Goal: Transaction & Acquisition: Purchase product/service

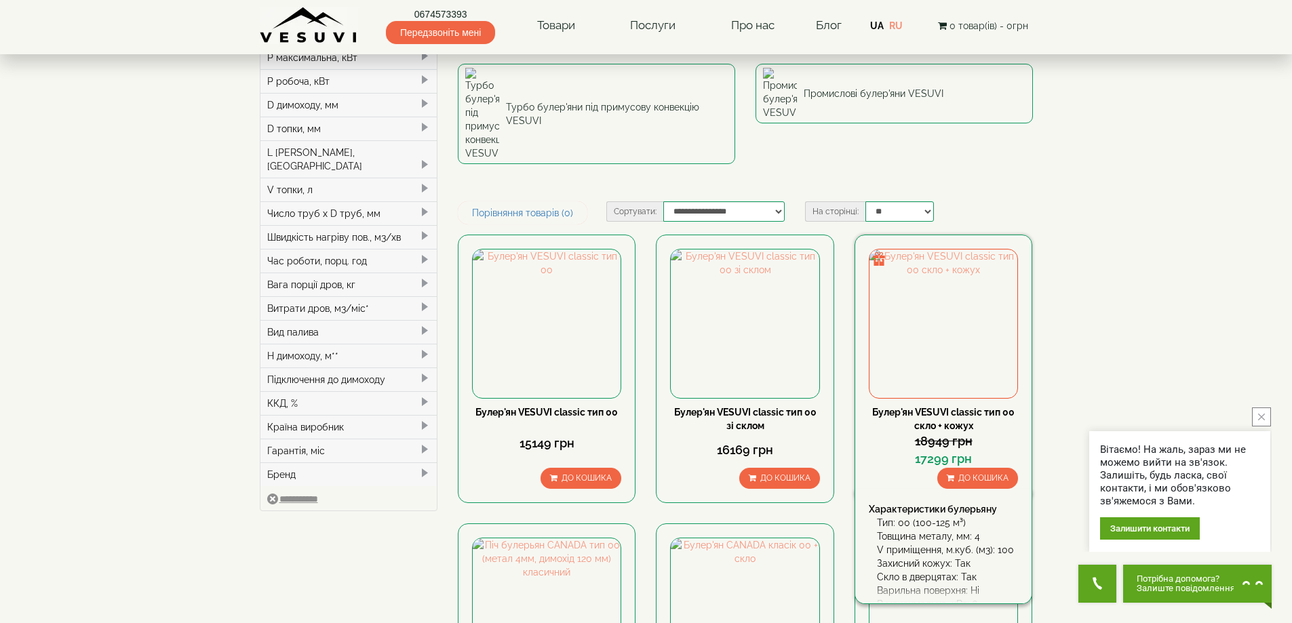
scroll to position [271, 0]
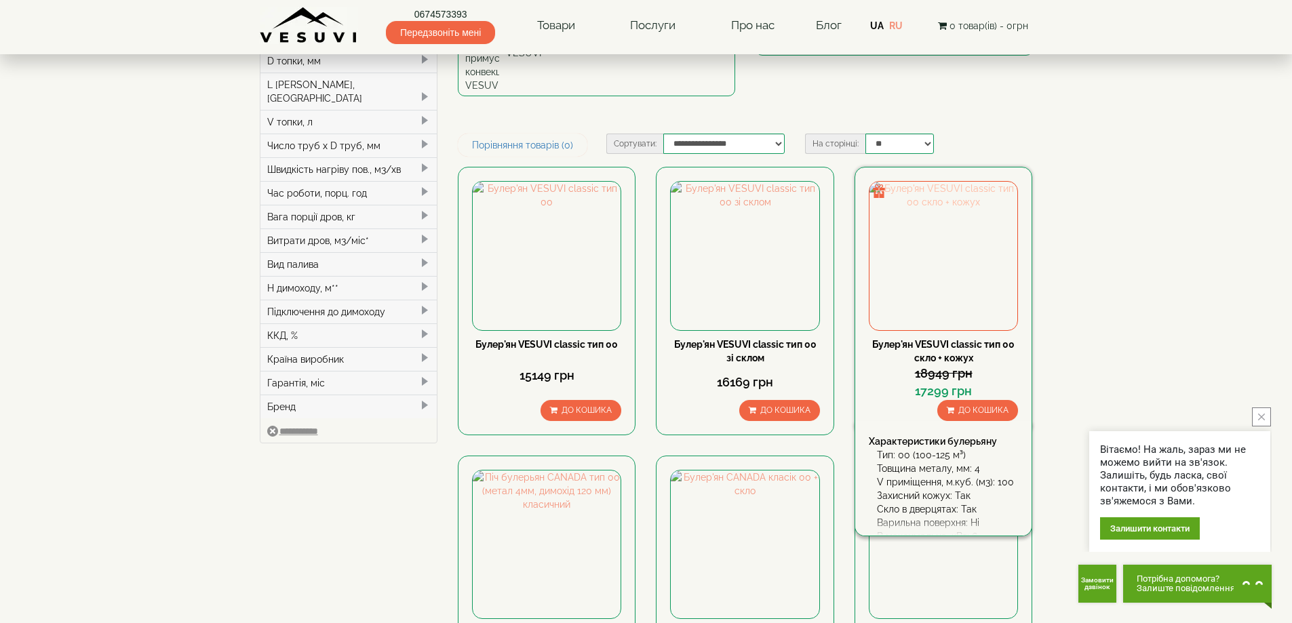
click at [923, 196] on img at bounding box center [944, 256] width 148 height 148
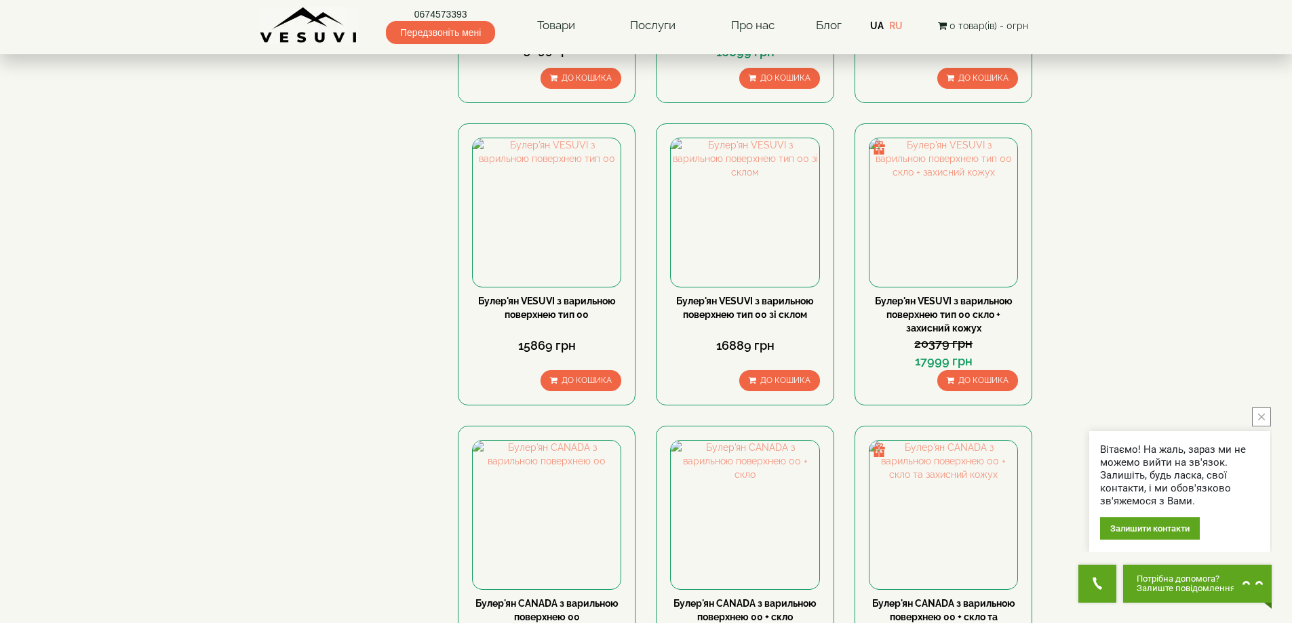
scroll to position [882, 0]
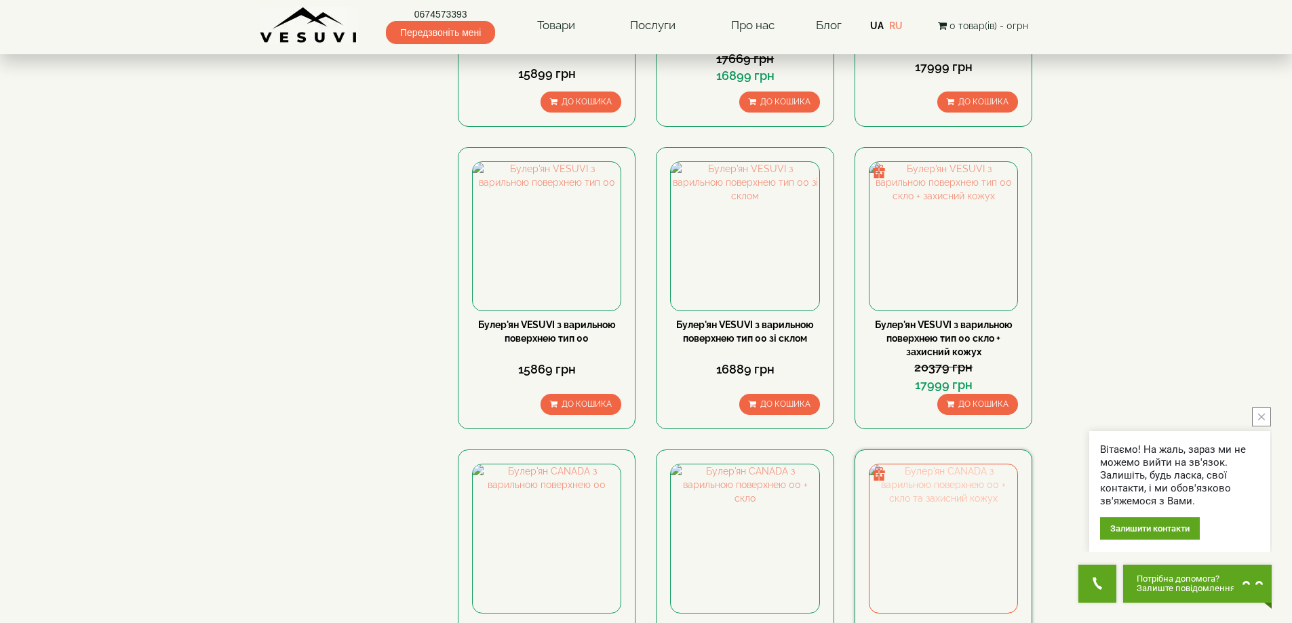
click at [877, 465] on img at bounding box center [944, 539] width 148 height 148
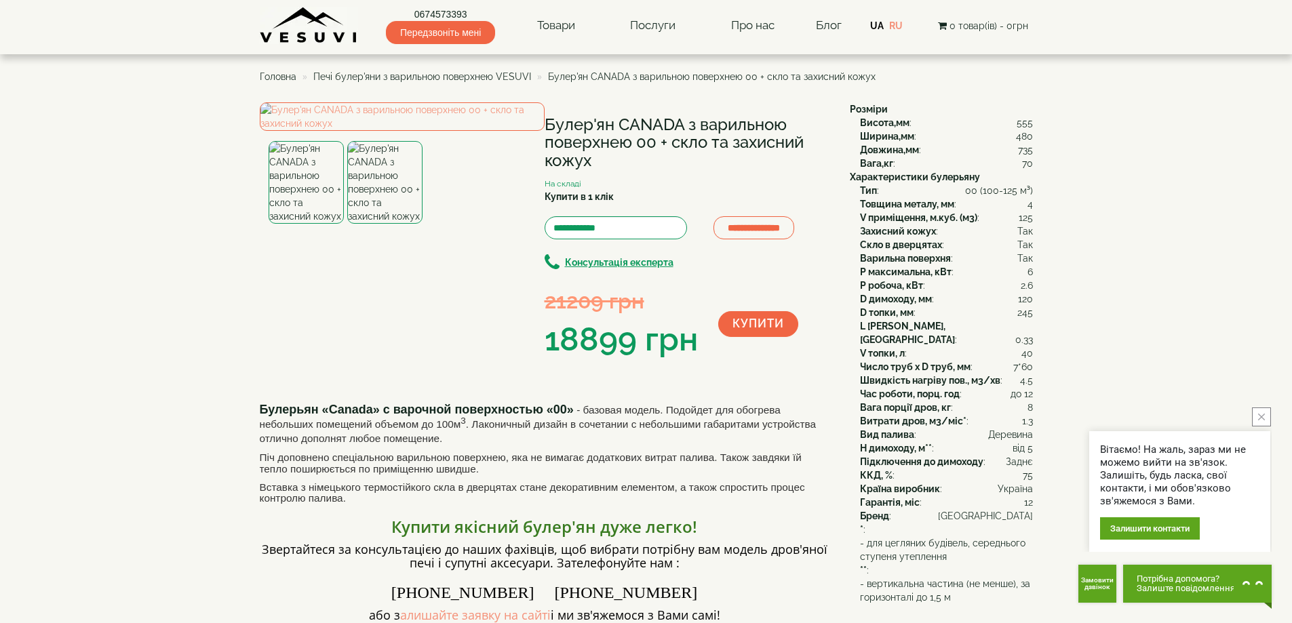
click at [395, 224] on img at bounding box center [384, 182] width 75 height 83
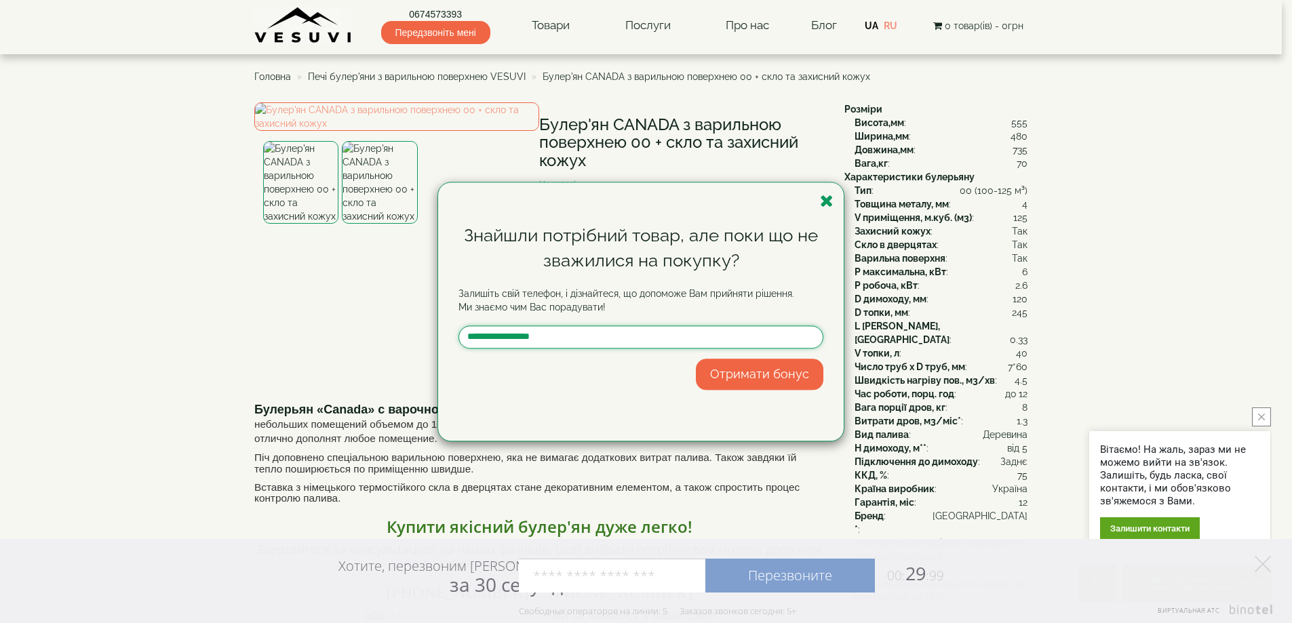
click at [512, 341] on input "text" at bounding box center [641, 337] width 365 height 23
click at [489, 339] on input "text" at bounding box center [641, 337] width 365 height 23
type input "**********"
click at [719, 373] on button "Отримати бонус" at bounding box center [760, 374] width 128 height 31
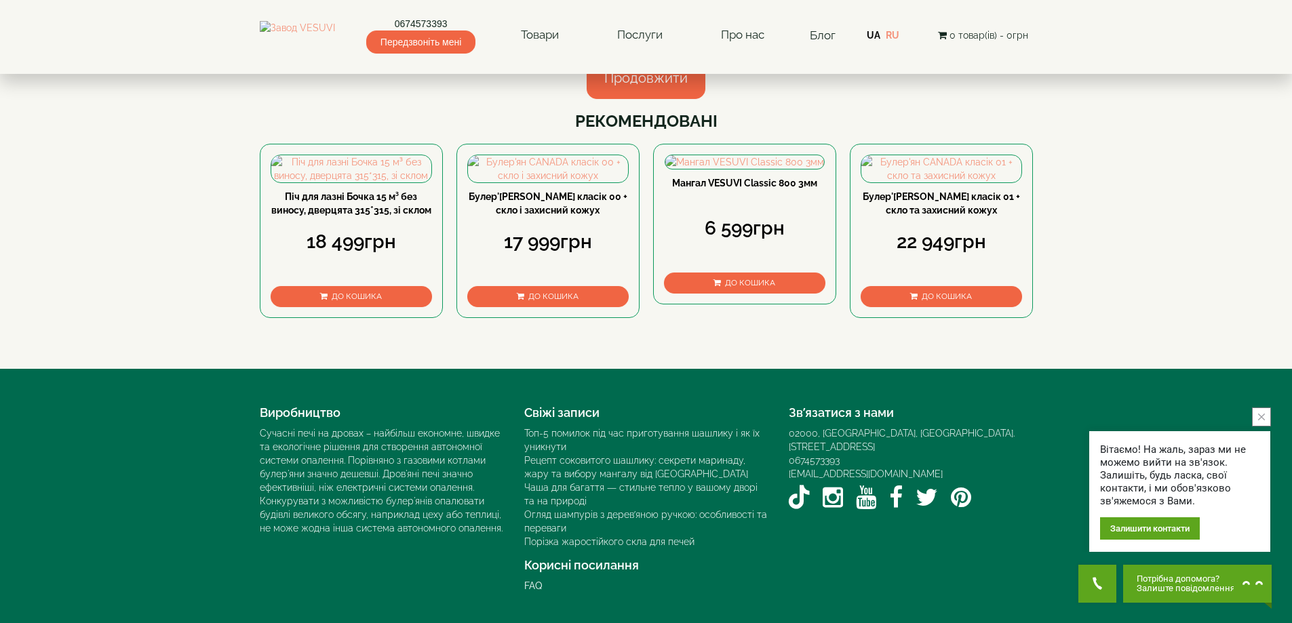
scroll to position [271, 0]
click at [906, 254] on div "22 949грн" at bounding box center [941, 241] width 161 height 26
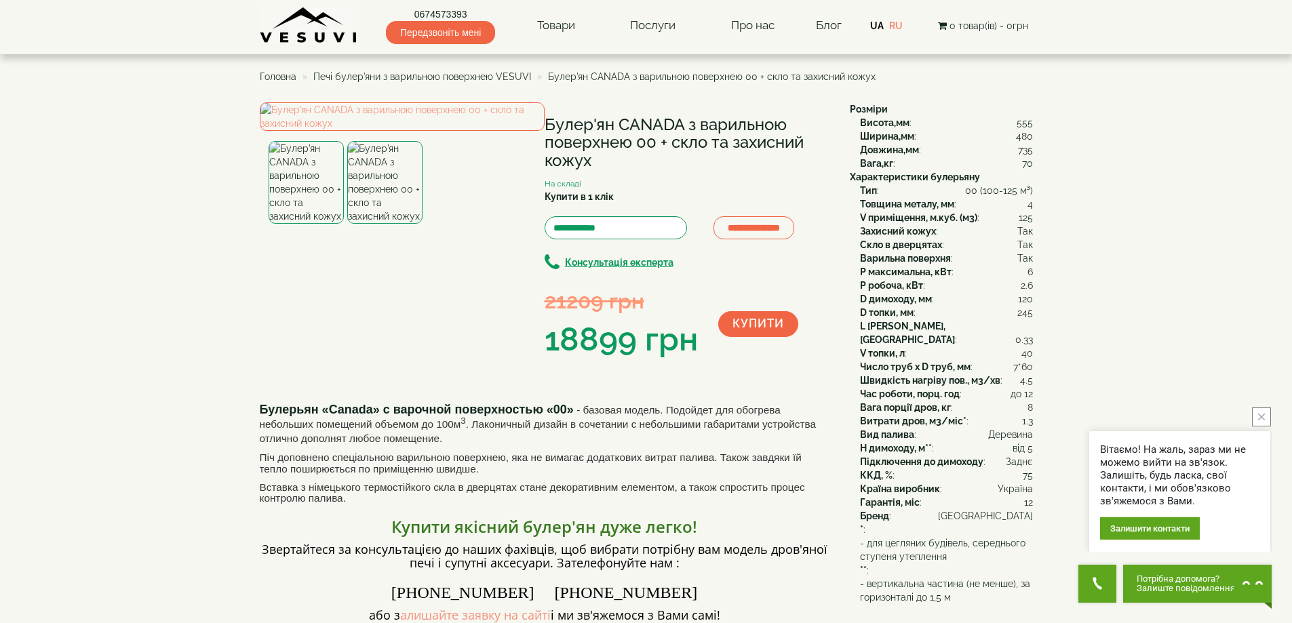
click at [735, 326] on button "Купити" at bounding box center [758, 324] width 80 height 26
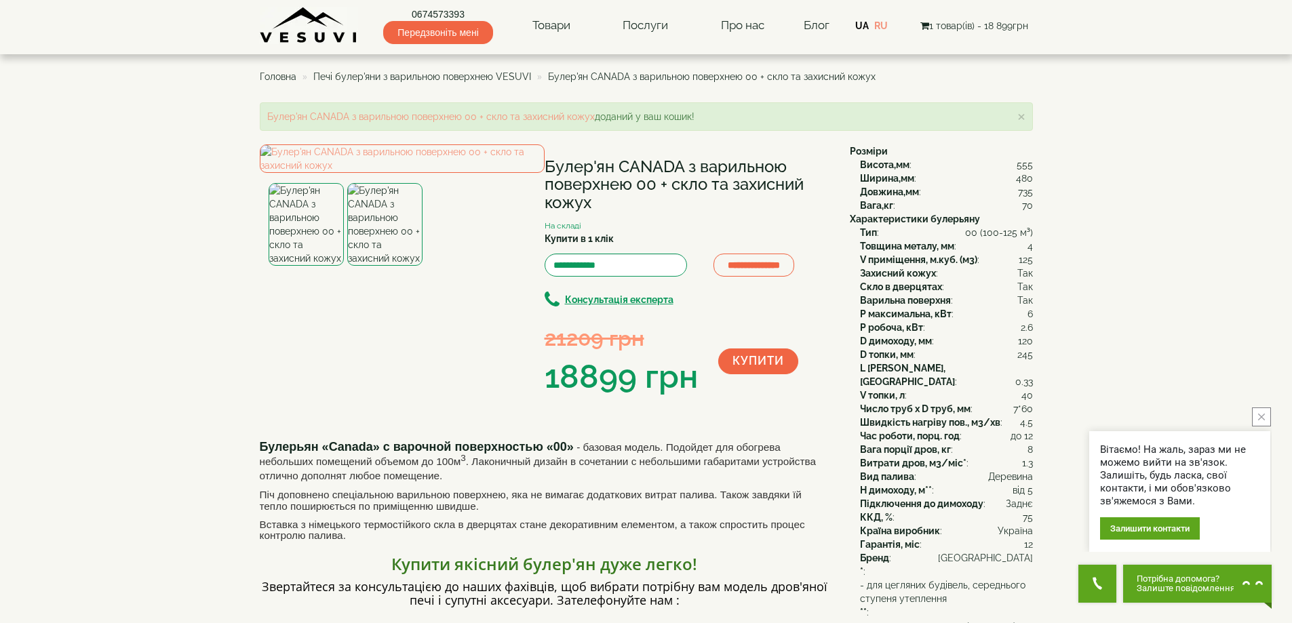
click at [277, 79] on span "Головна" at bounding box center [278, 76] width 37 height 11
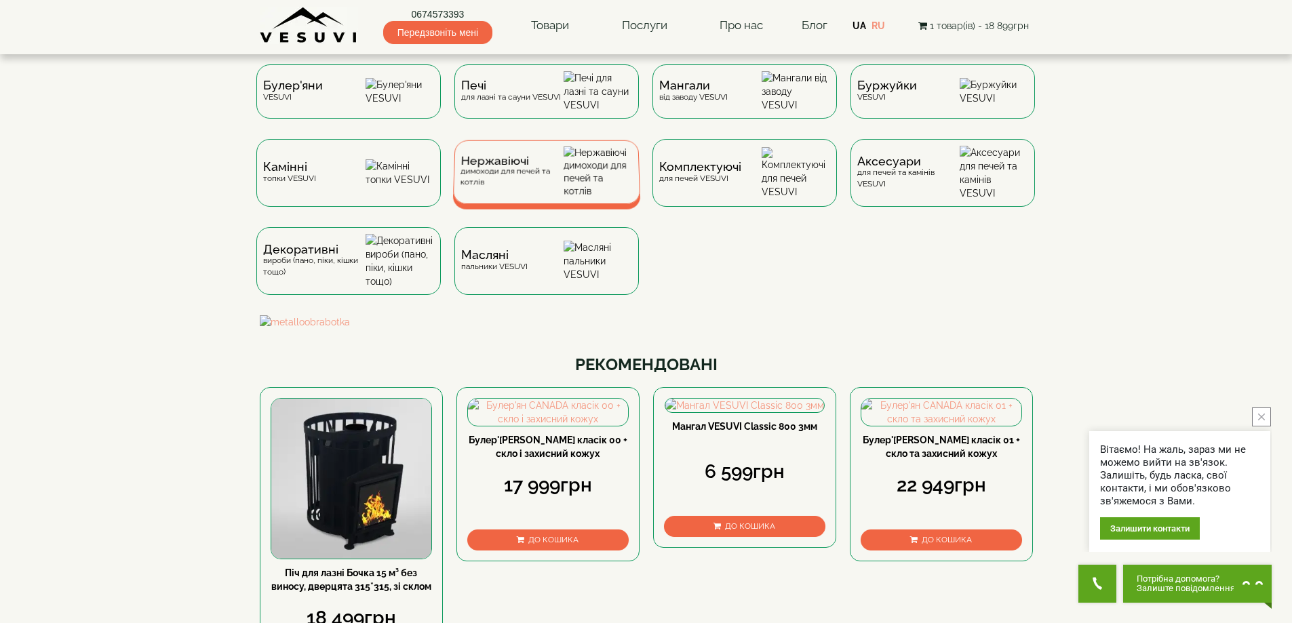
click at [486, 166] on span "Нержавіючі" at bounding box center [512, 161] width 103 height 10
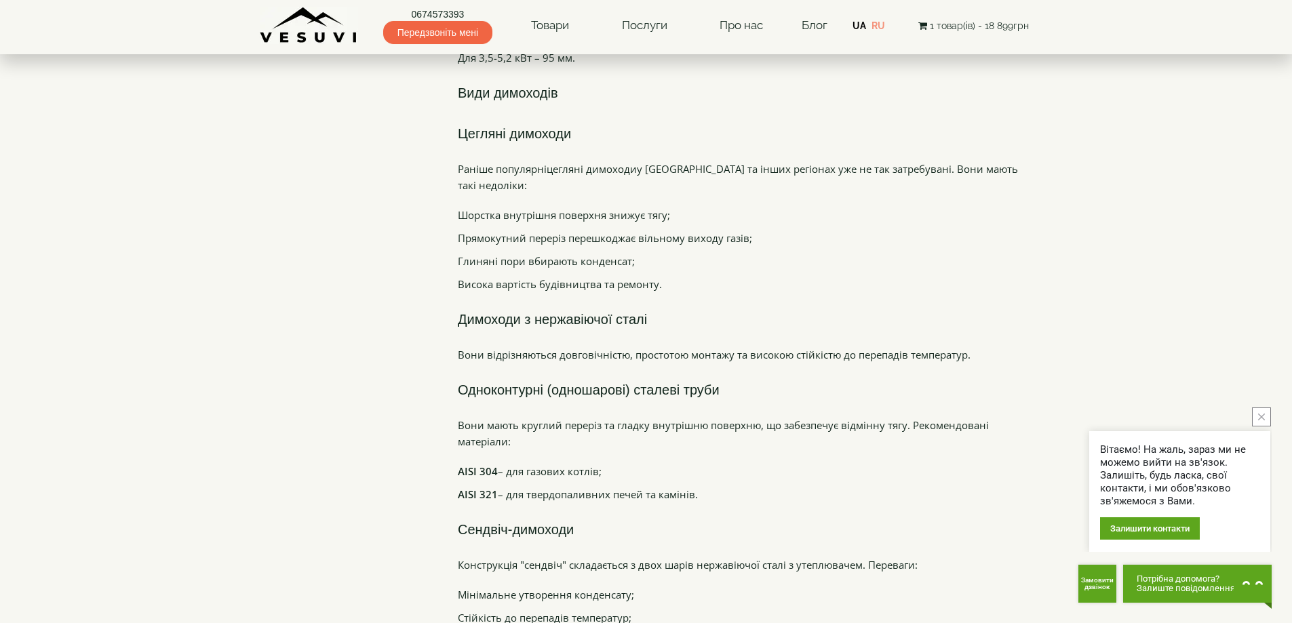
scroll to position [2307, 0]
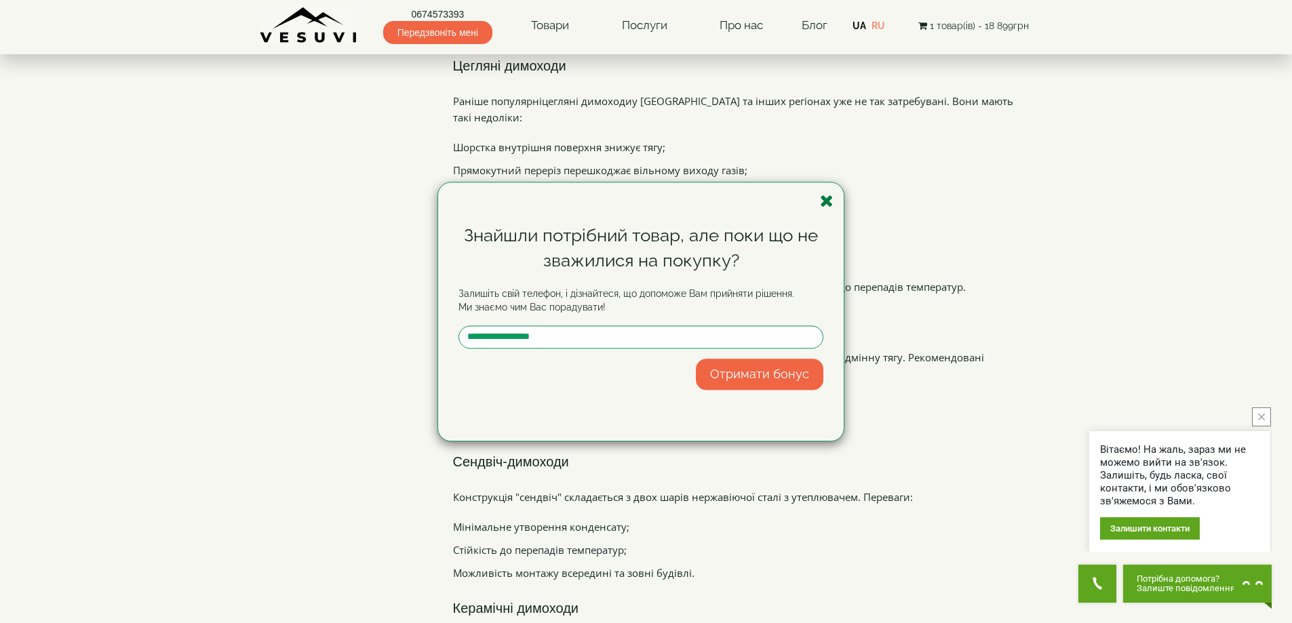
click at [826, 199] on icon "button" at bounding box center [827, 201] width 14 height 17
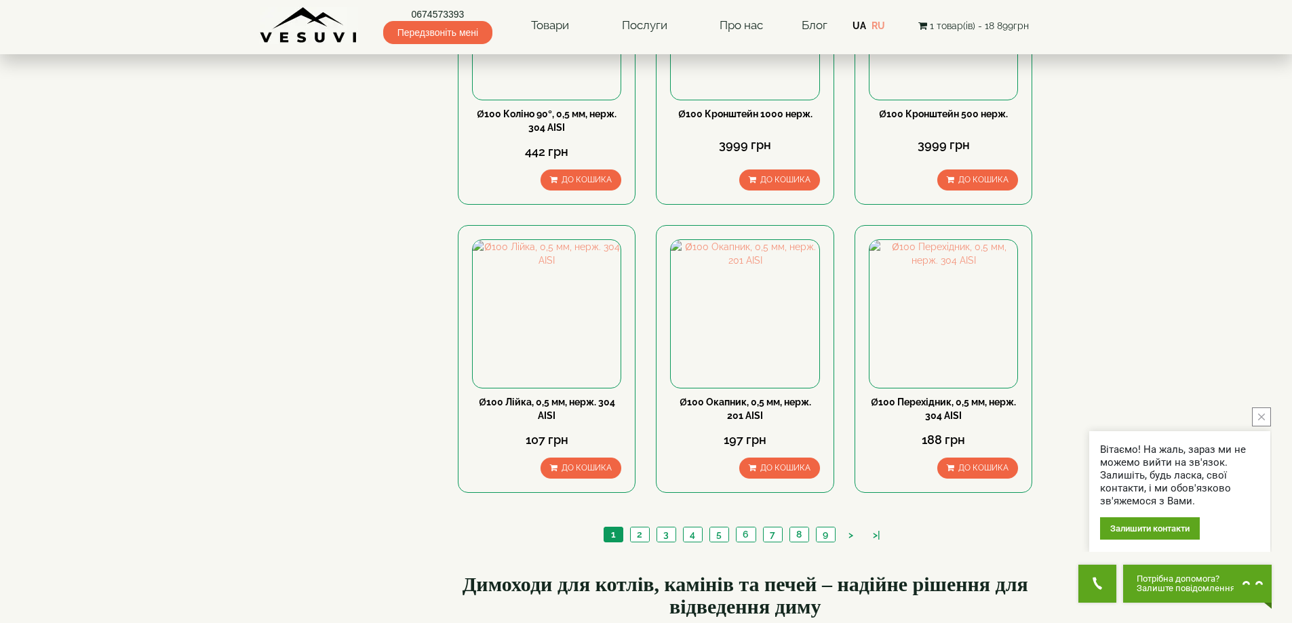
scroll to position [1357, 0]
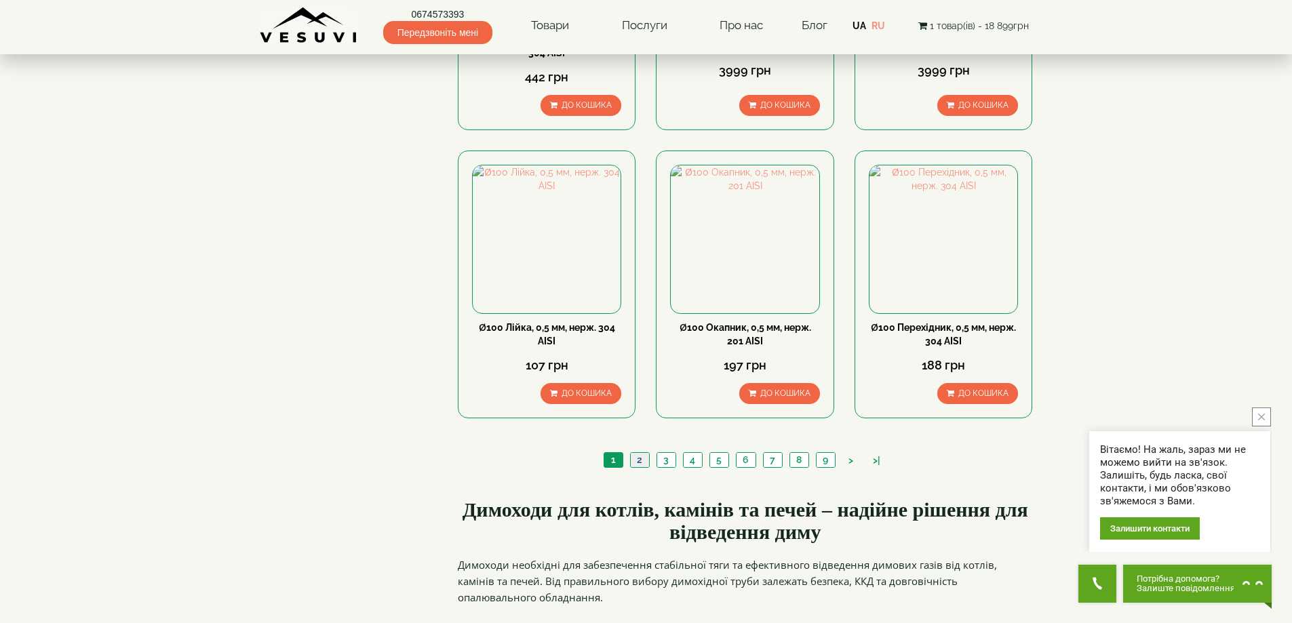
click at [643, 453] on link "2" at bounding box center [639, 460] width 19 height 14
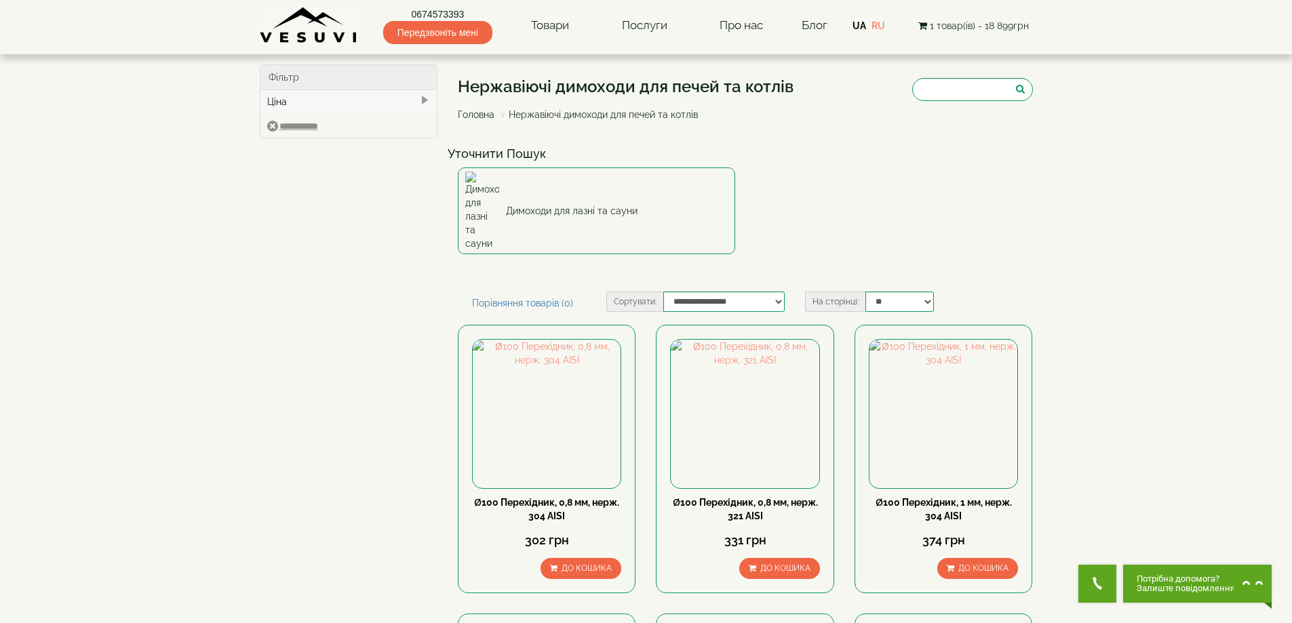
type input "***"
type input "*****"
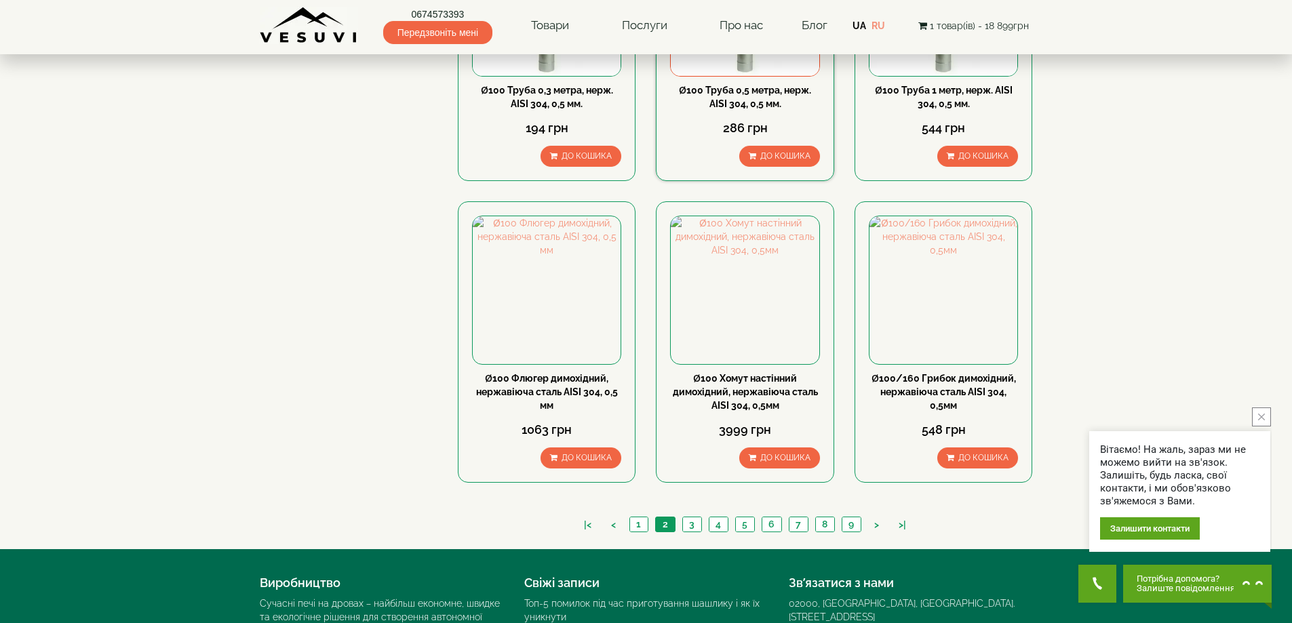
scroll to position [1289, 0]
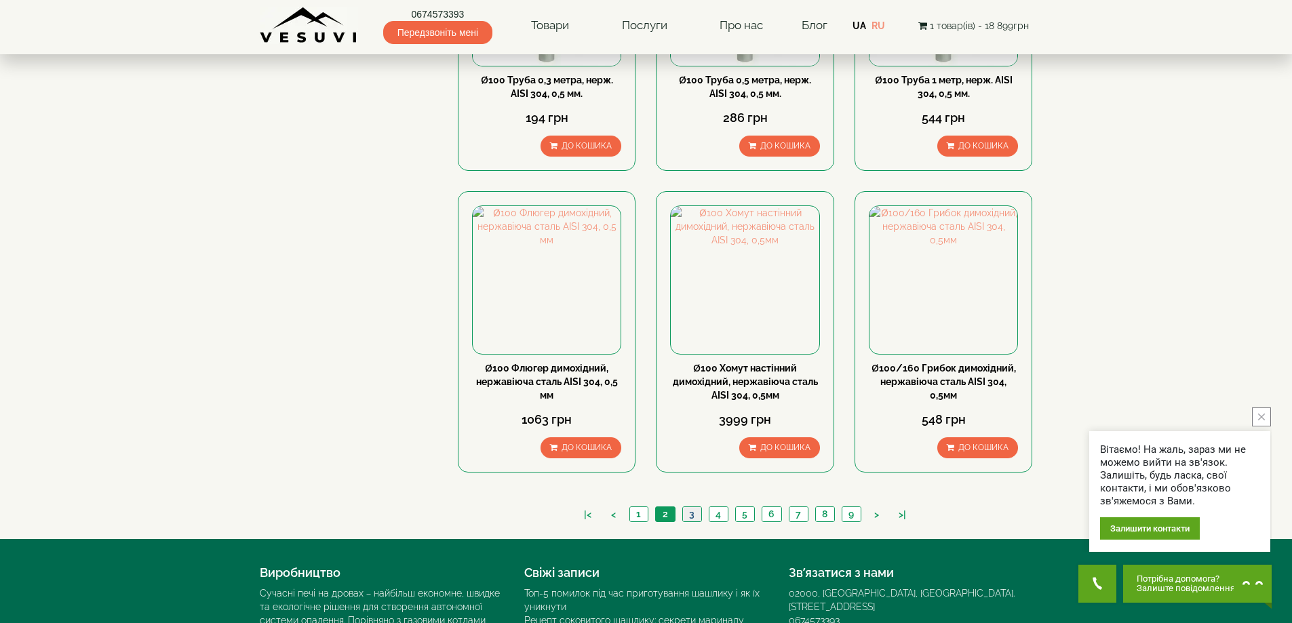
click at [693, 507] on link "3" at bounding box center [692, 514] width 19 height 14
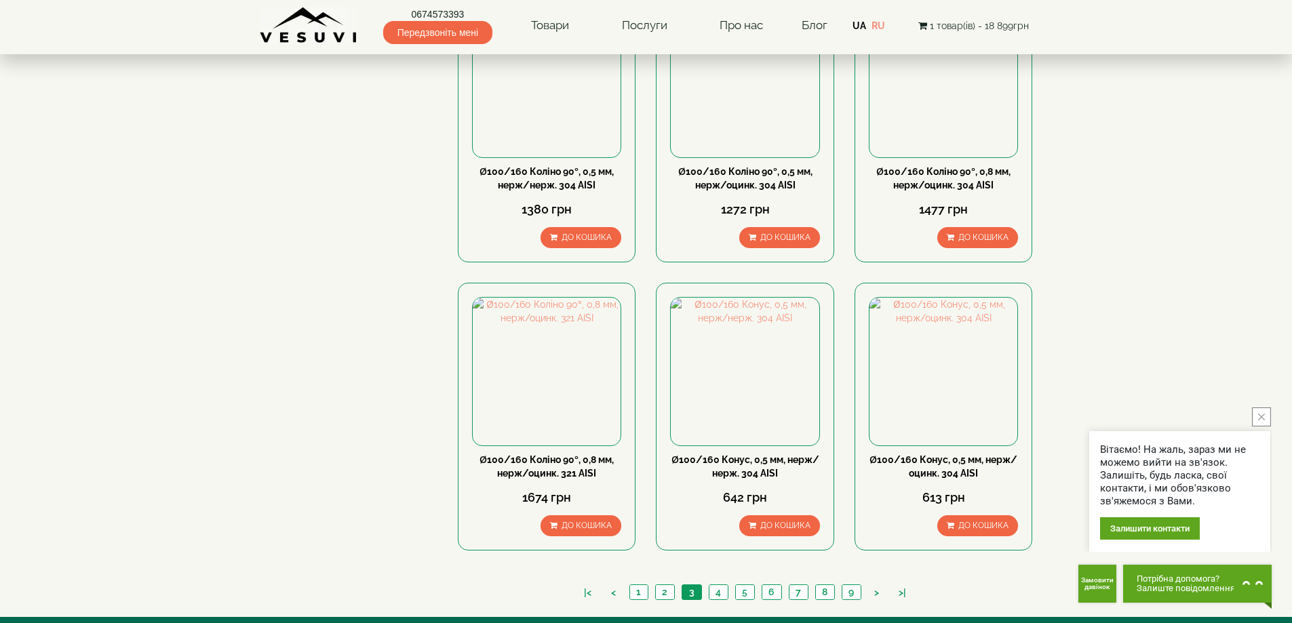
scroll to position [1221, 0]
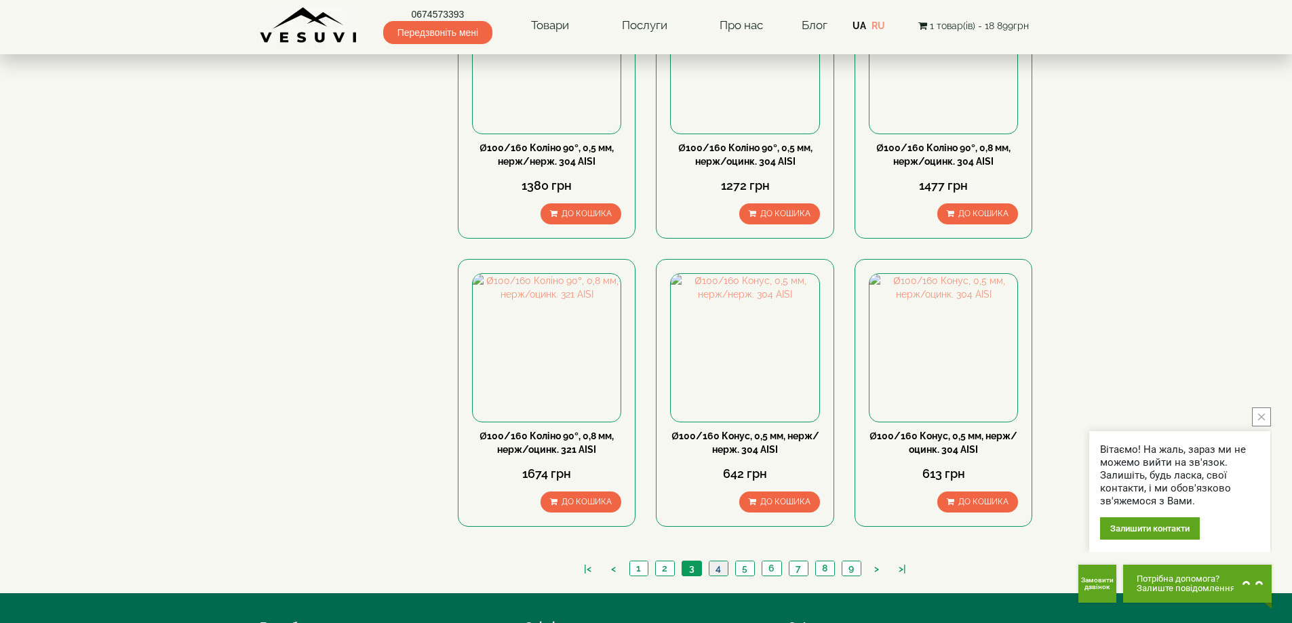
click at [718, 562] on link "4" at bounding box center [718, 569] width 19 height 14
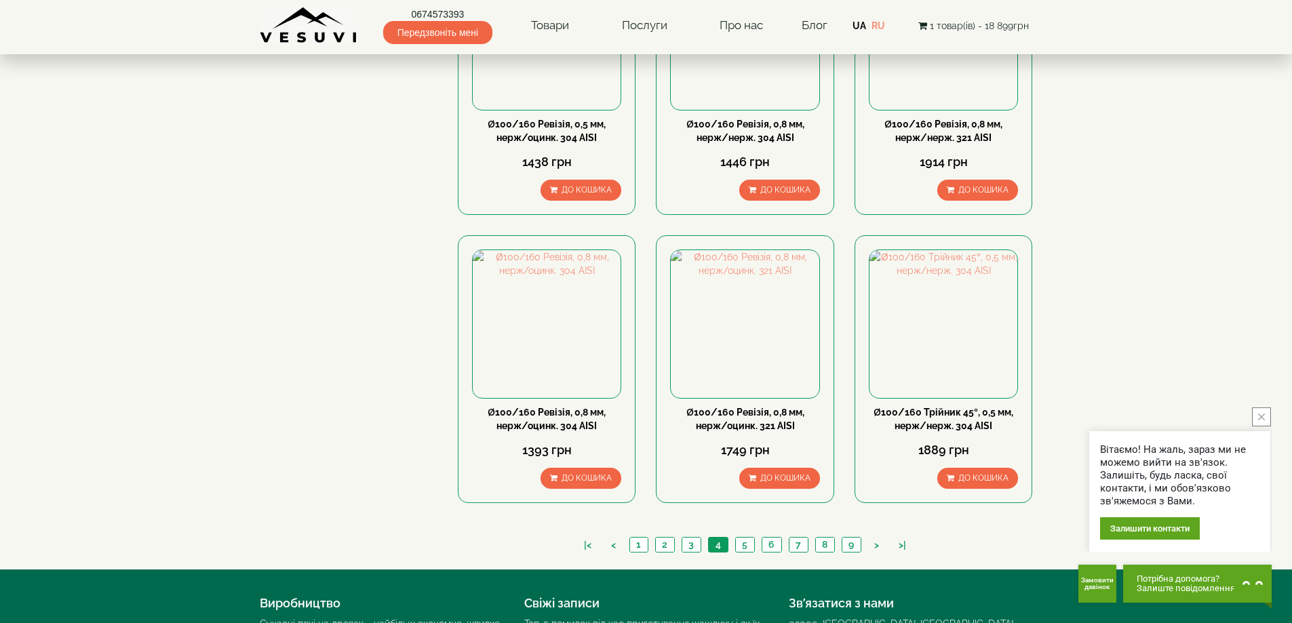
scroll to position [1289, 0]
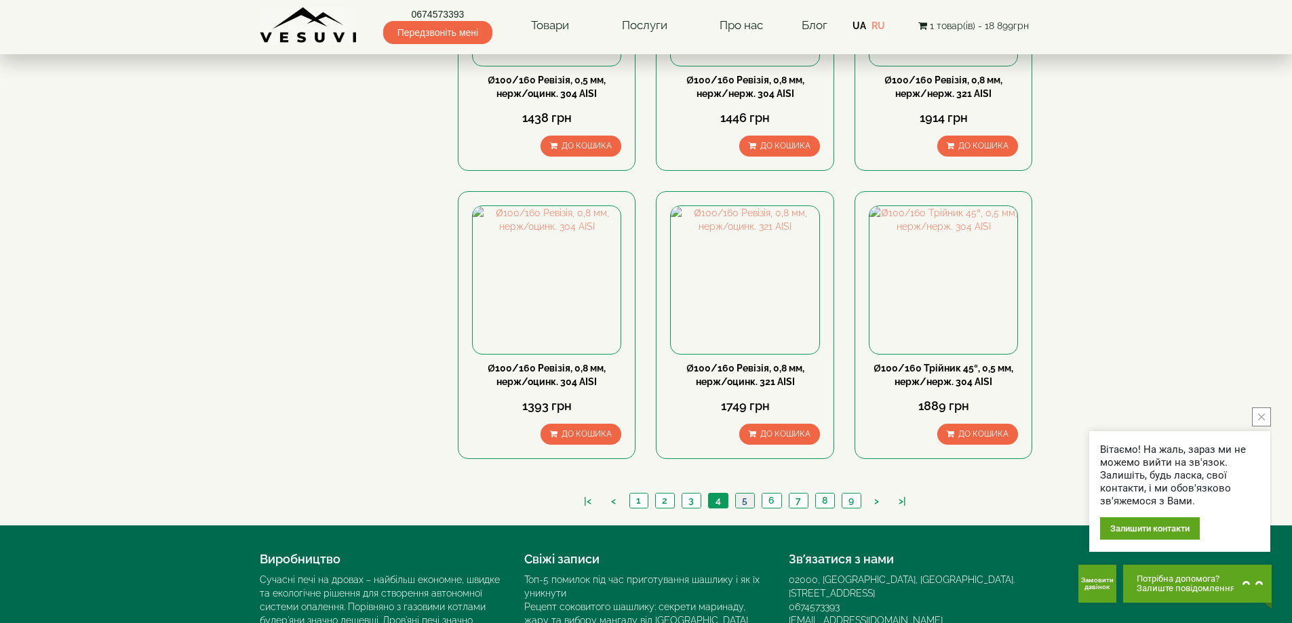
click at [740, 494] on link "5" at bounding box center [744, 501] width 19 height 14
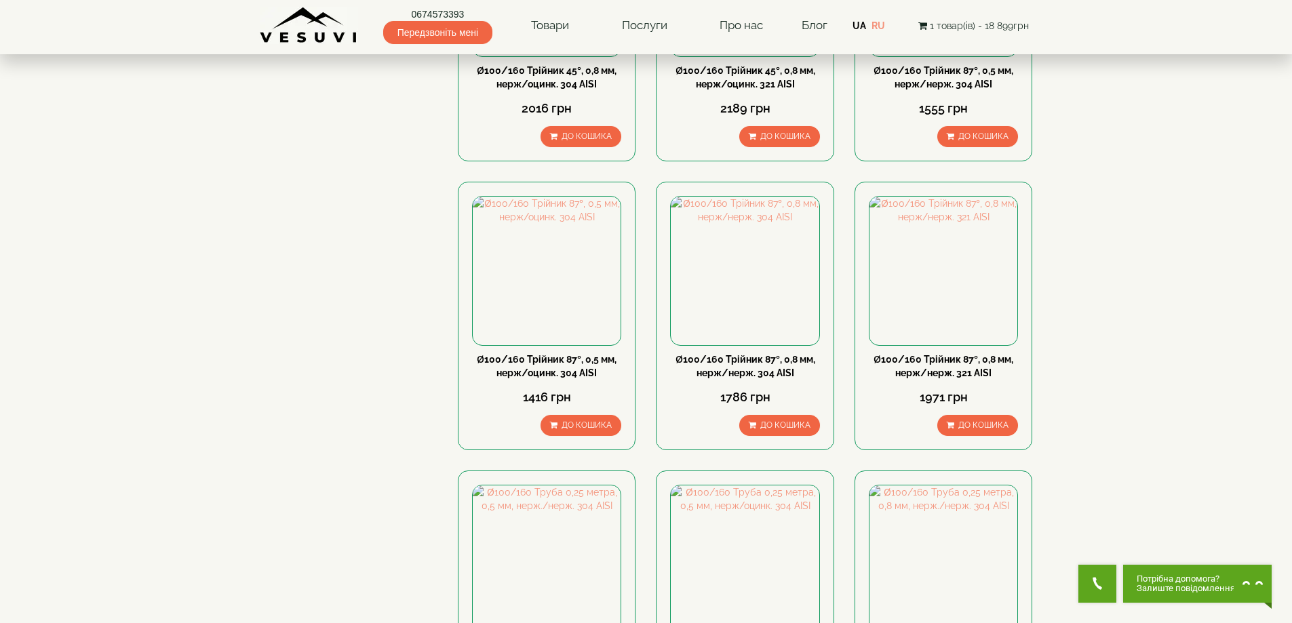
scroll to position [814, 0]
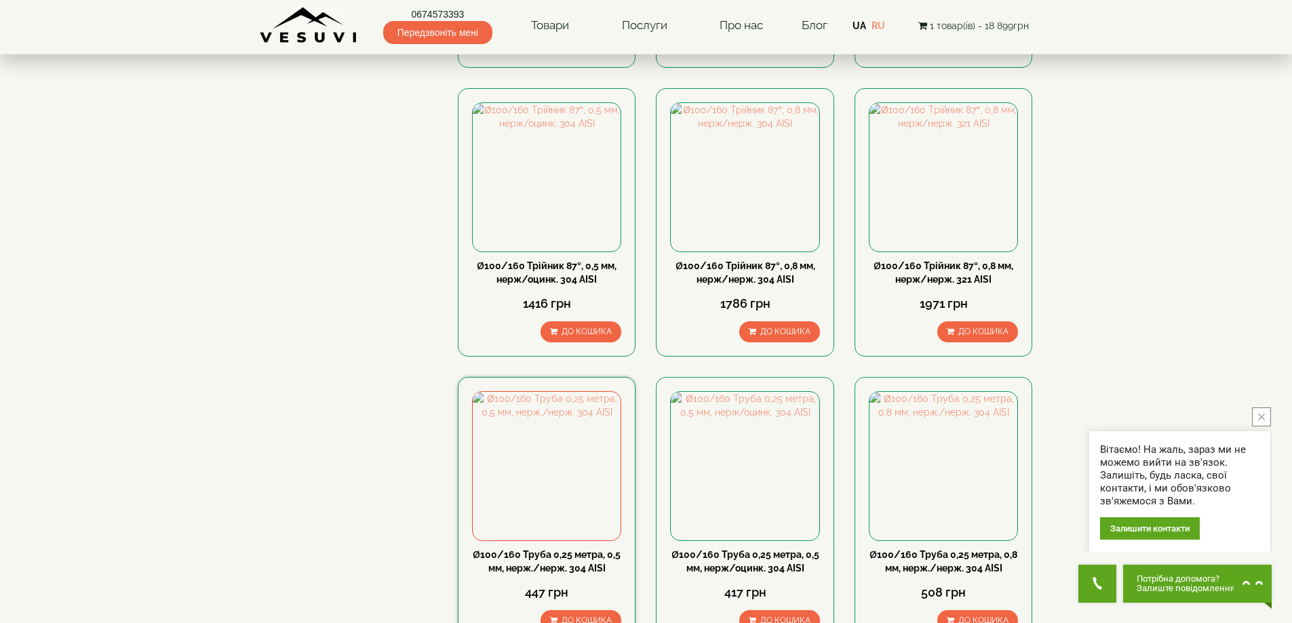
click at [559, 550] on link "Ø100/160 Труба 0,25 метра, 0,5 мм, нерж./нерж. 304 АISI" at bounding box center [547, 562] width 148 height 24
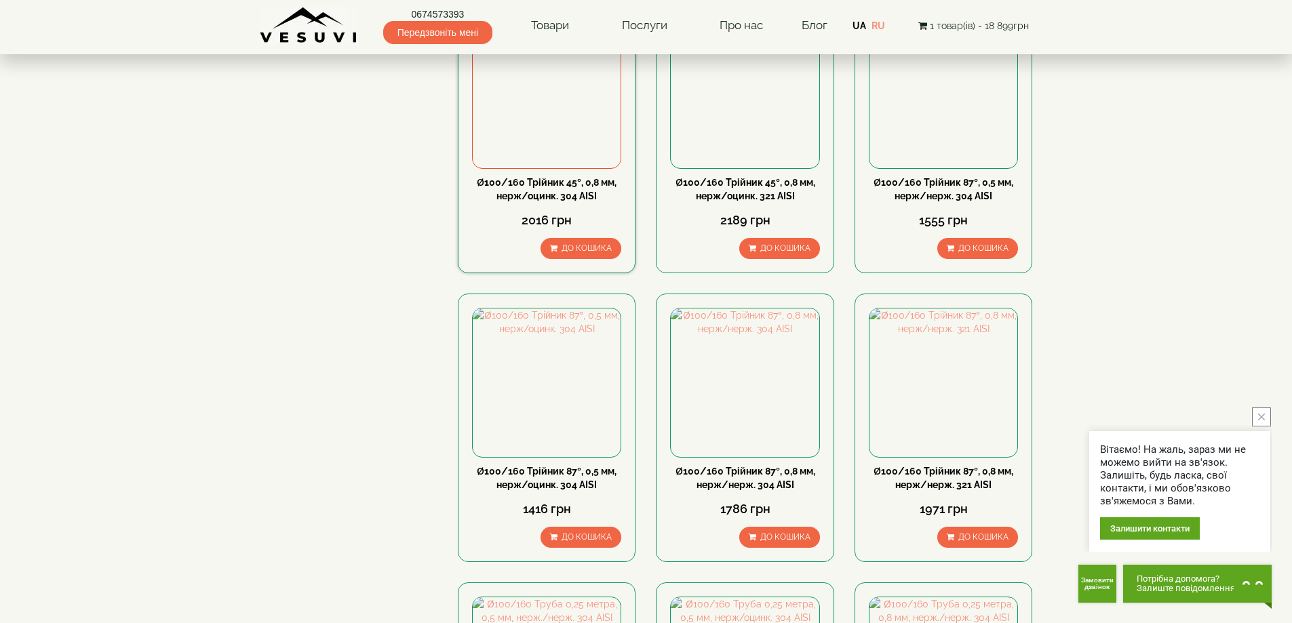
scroll to position [543, 0]
